Goal: Information Seeking & Learning: Learn about a topic

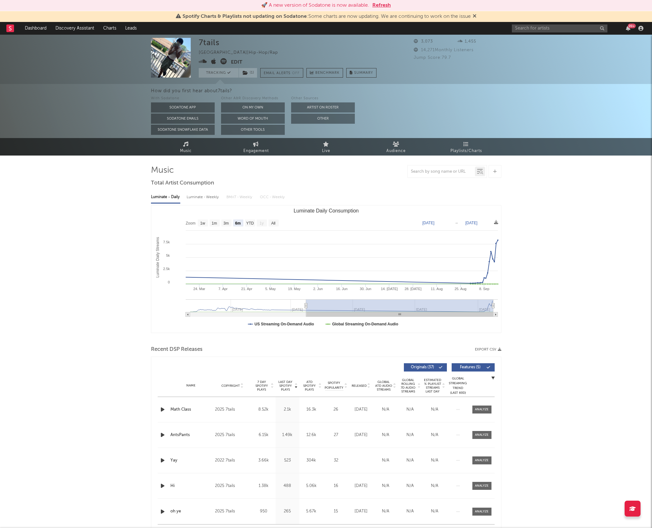
select select "6m"
click at [33, 32] on link "Dashboard" at bounding box center [35, 28] width 31 height 13
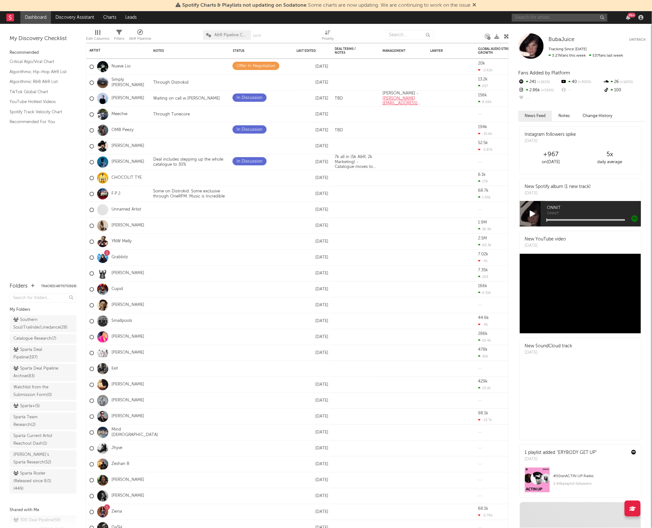
click at [558, 17] on input "text" at bounding box center [560, 18] width 96 height 8
type input "comehelpglo"
click at [560, 31] on div "comehelpglo" at bounding box center [569, 30] width 70 height 8
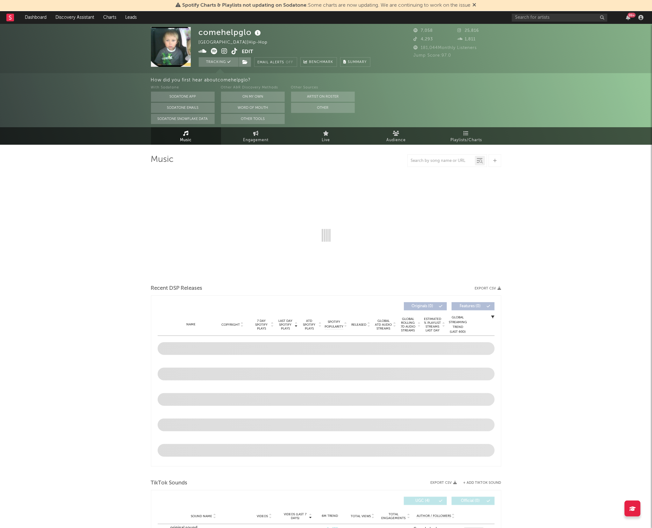
select select "1w"
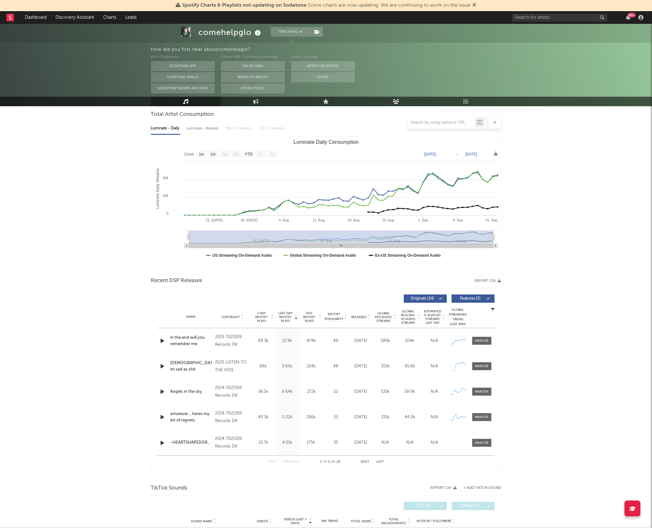
scroll to position [59, 0]
click at [235, 323] on div "Name Copyright Label Album Names Composer Names 7 Day Spotify Plays Last Day Sp…" at bounding box center [326, 316] width 337 height 22
click at [233, 315] on span "Copyright" at bounding box center [230, 317] width 18 height 4
click at [232, 314] on div "Copyright" at bounding box center [232, 316] width 35 height 5
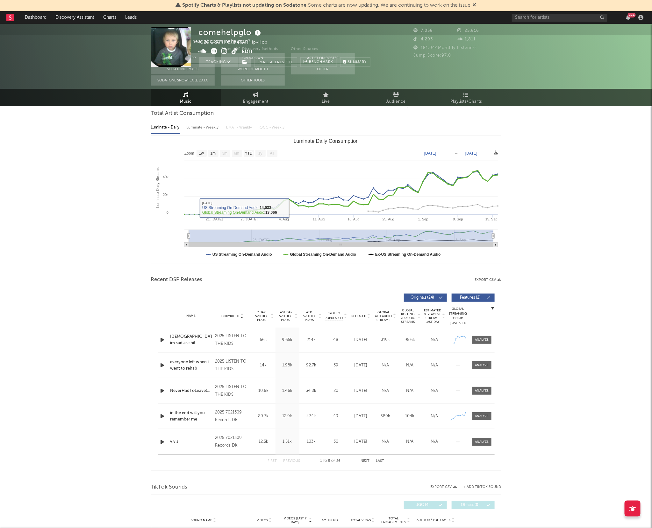
scroll to position [0, 0]
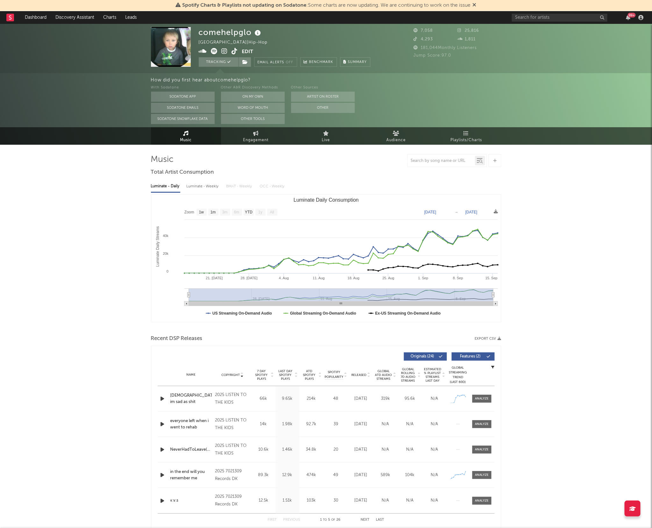
click at [223, 51] on icon at bounding box center [225, 51] width 6 height 6
click at [43, 24] on link "Dashboard" at bounding box center [35, 17] width 31 height 13
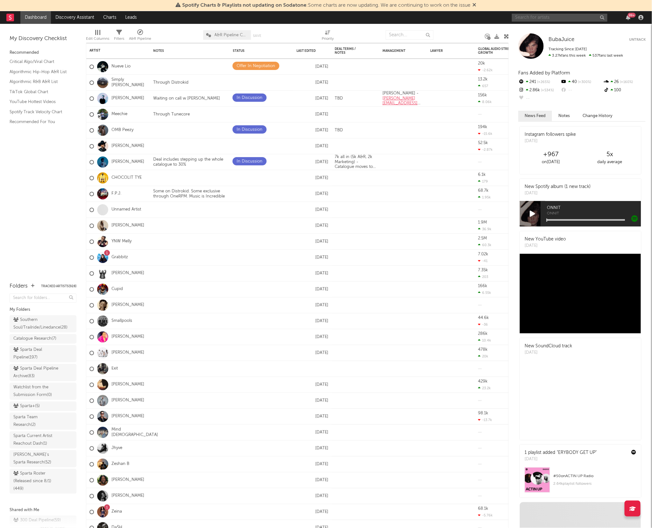
click at [556, 20] on input "text" at bounding box center [560, 18] width 96 height 8
click at [538, 18] on input "h1mword" at bounding box center [560, 18] width 96 height 8
type input "h1mword"
click at [539, 27] on div "h1mward" at bounding box center [569, 30] width 70 height 8
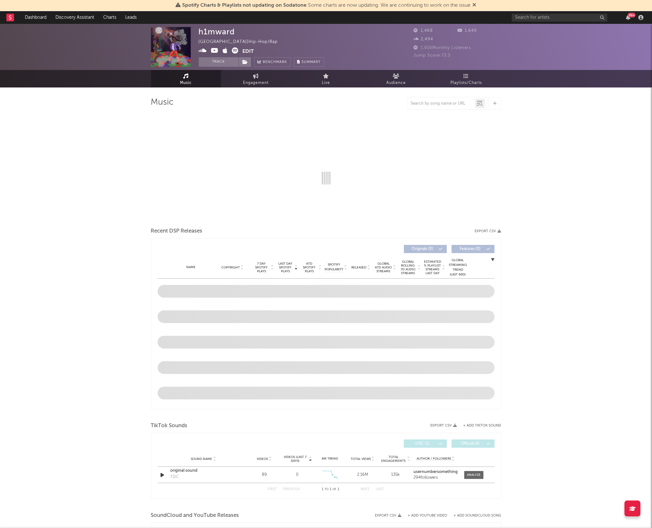
select select "1w"
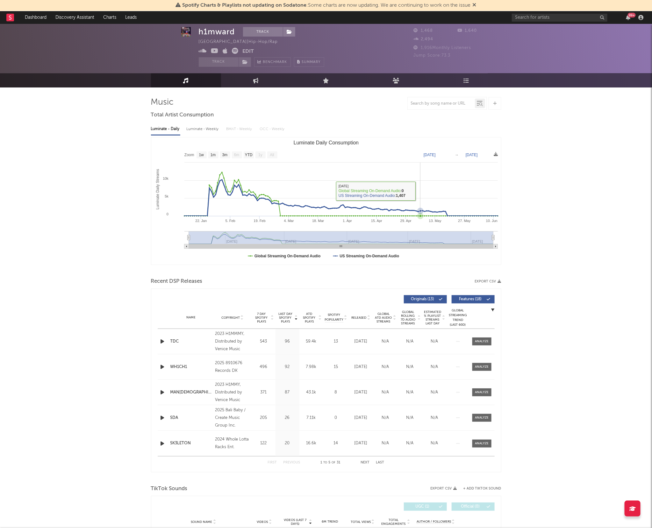
scroll to position [10, 0]
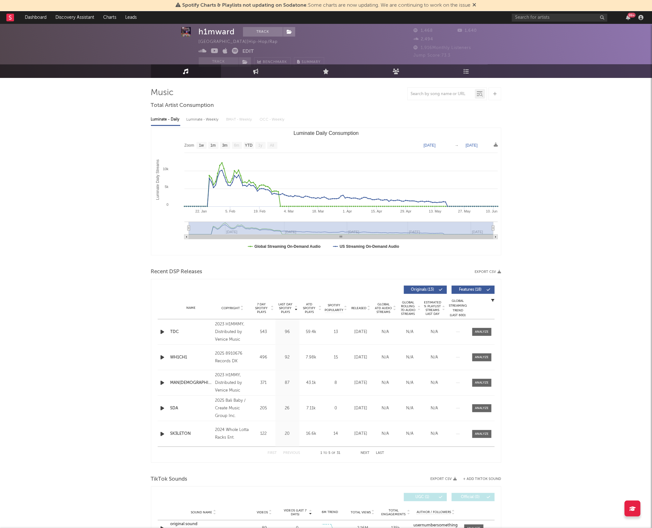
click at [223, 307] on span "Copyright" at bounding box center [230, 309] width 18 height 4
click at [225, 307] on span "Copyright" at bounding box center [230, 309] width 18 height 4
click at [361, 305] on div "Name Copyright Label Album Names Composer Names 7 Day Spotify Plays Last Day Sp…" at bounding box center [326, 308] width 337 height 22
click at [359, 309] on span "Released" at bounding box center [358, 309] width 15 height 4
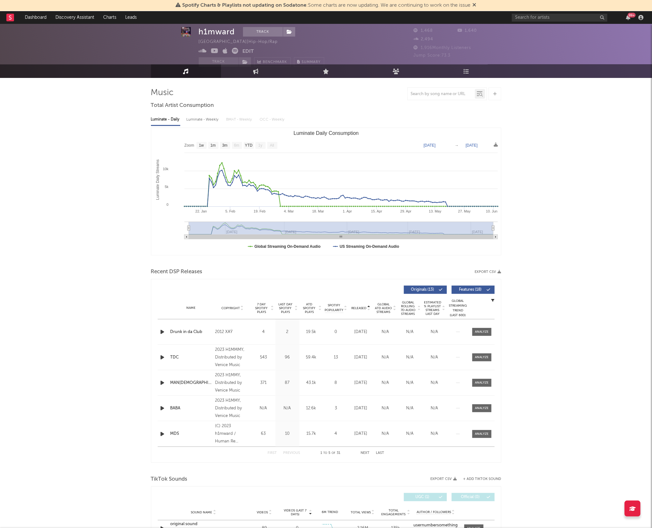
click at [359, 308] on span "Released" at bounding box center [358, 309] width 15 height 4
